Goal: Navigation & Orientation: Find specific page/section

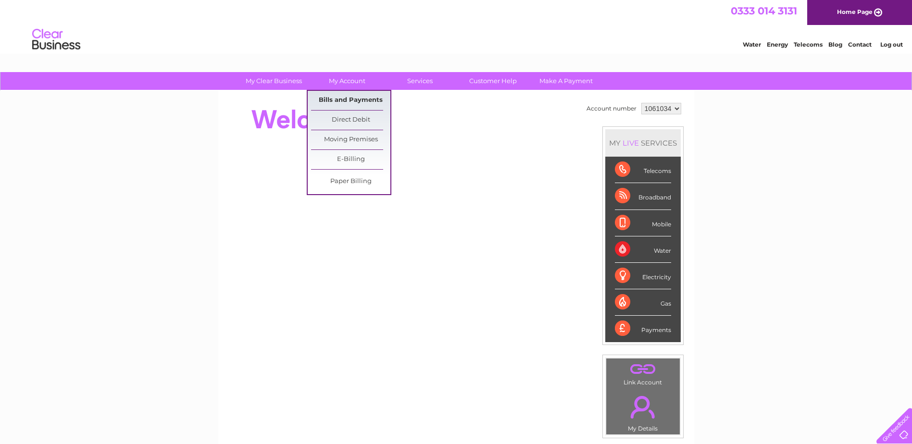
click at [352, 99] on link "Bills and Payments" at bounding box center [350, 100] width 79 height 19
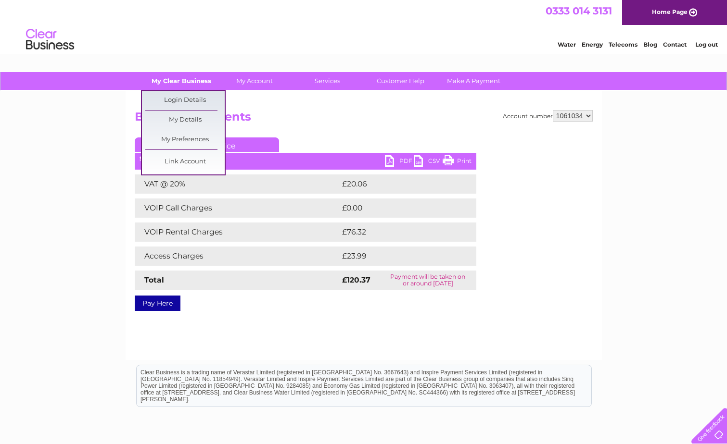
click at [184, 79] on link "My Clear Business" at bounding box center [180, 81] width 79 height 18
